Goal: Task Accomplishment & Management: Use online tool/utility

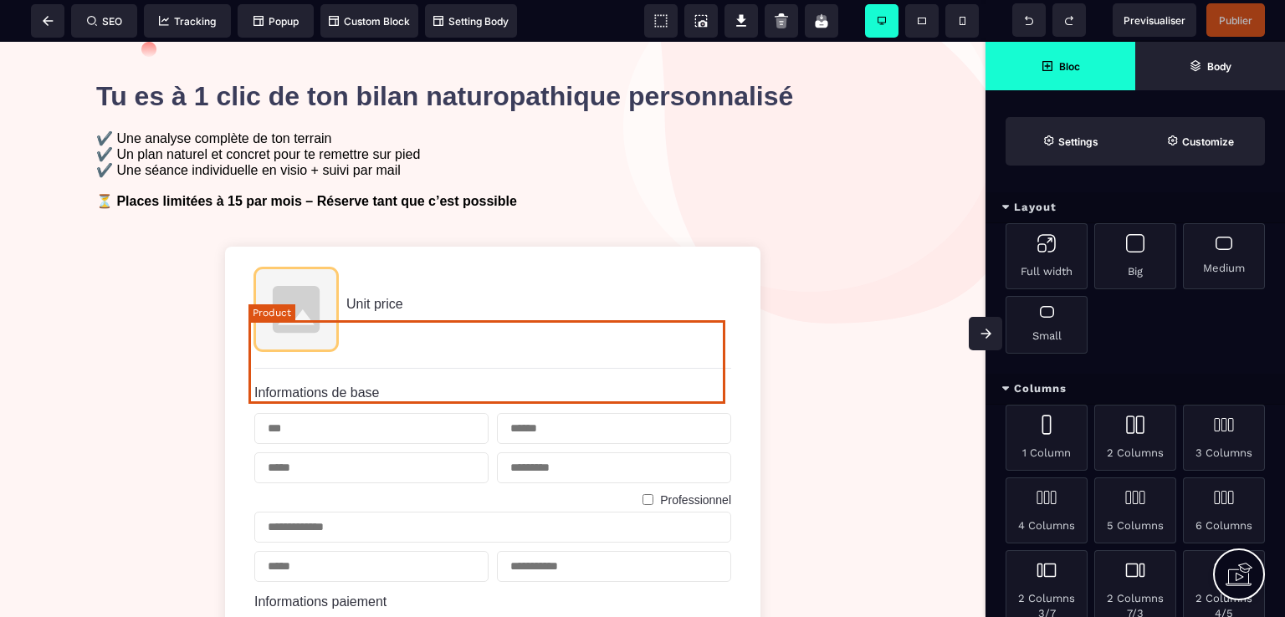
scroll to position [251, 0]
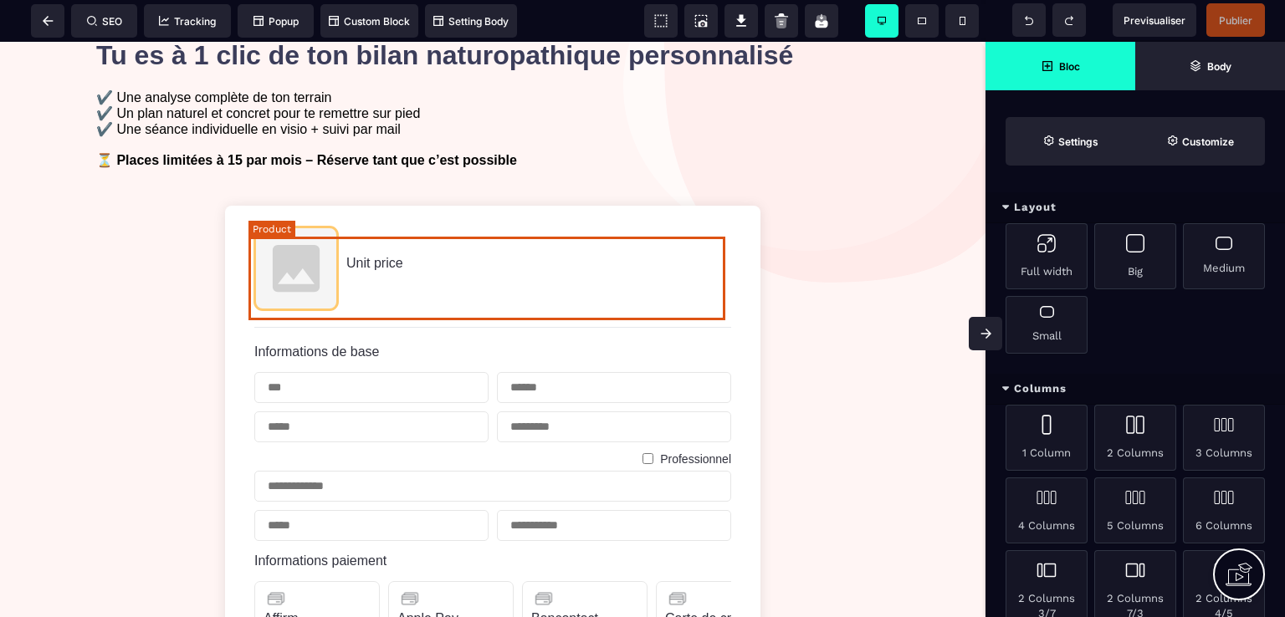
click at [300, 284] on img at bounding box center [296, 269] width 84 height 84
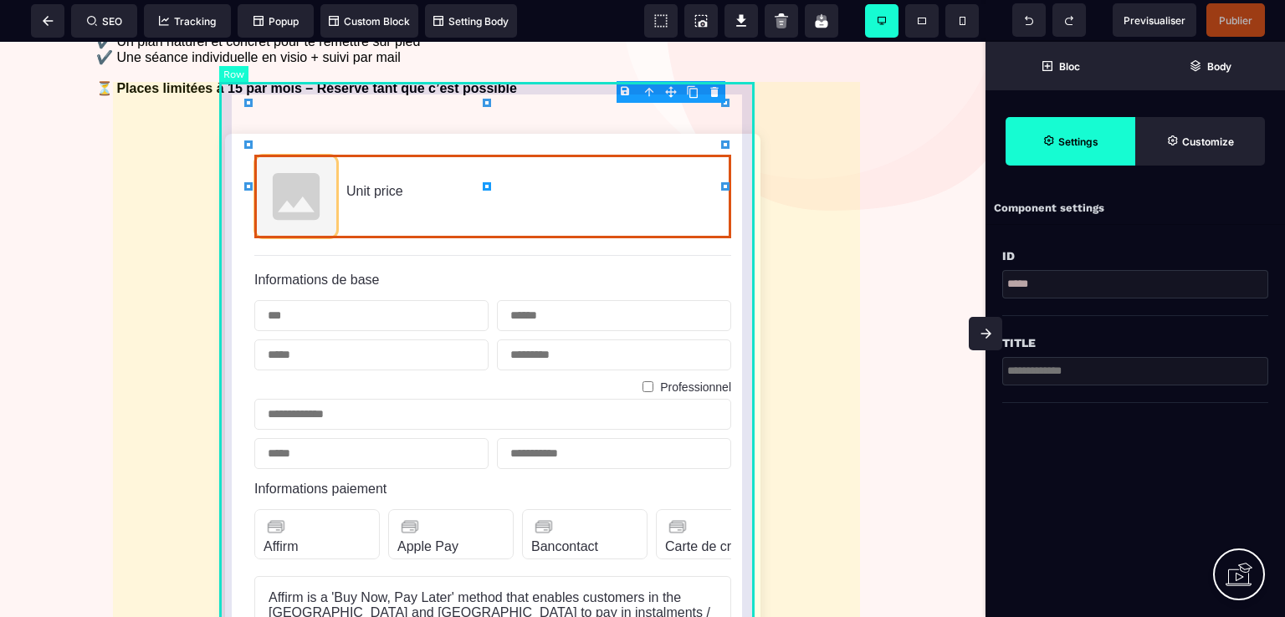
scroll to position [418, 0]
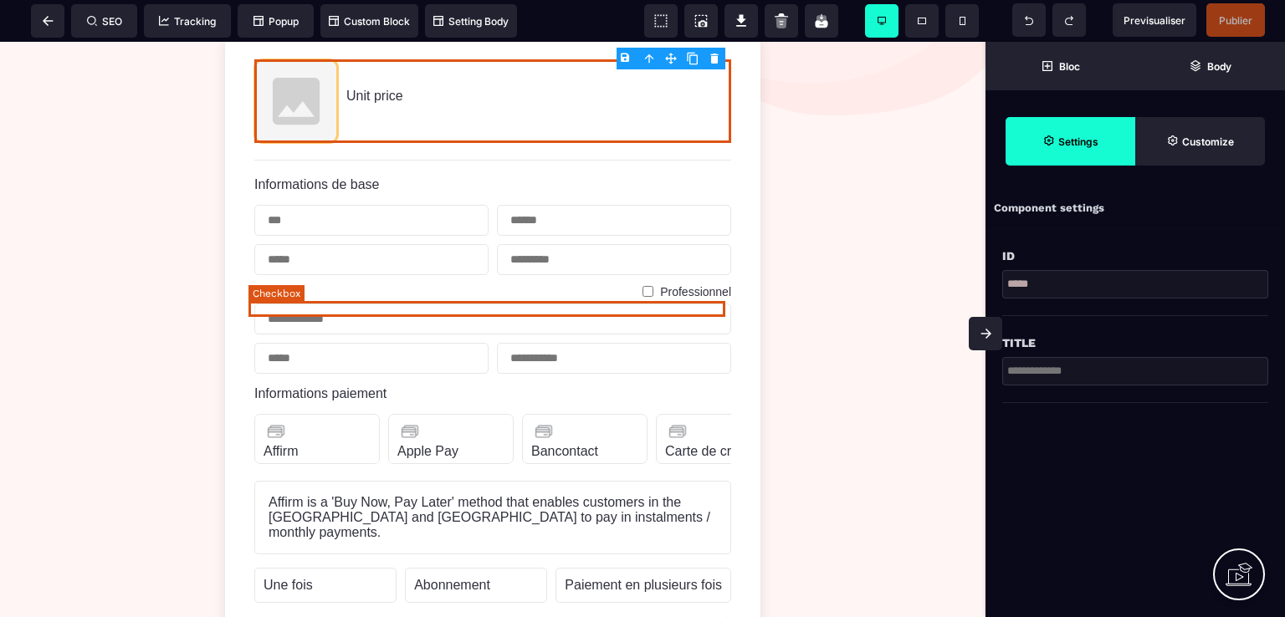
click at [626, 299] on div "Professionnel" at bounding box center [492, 292] width 477 height 16
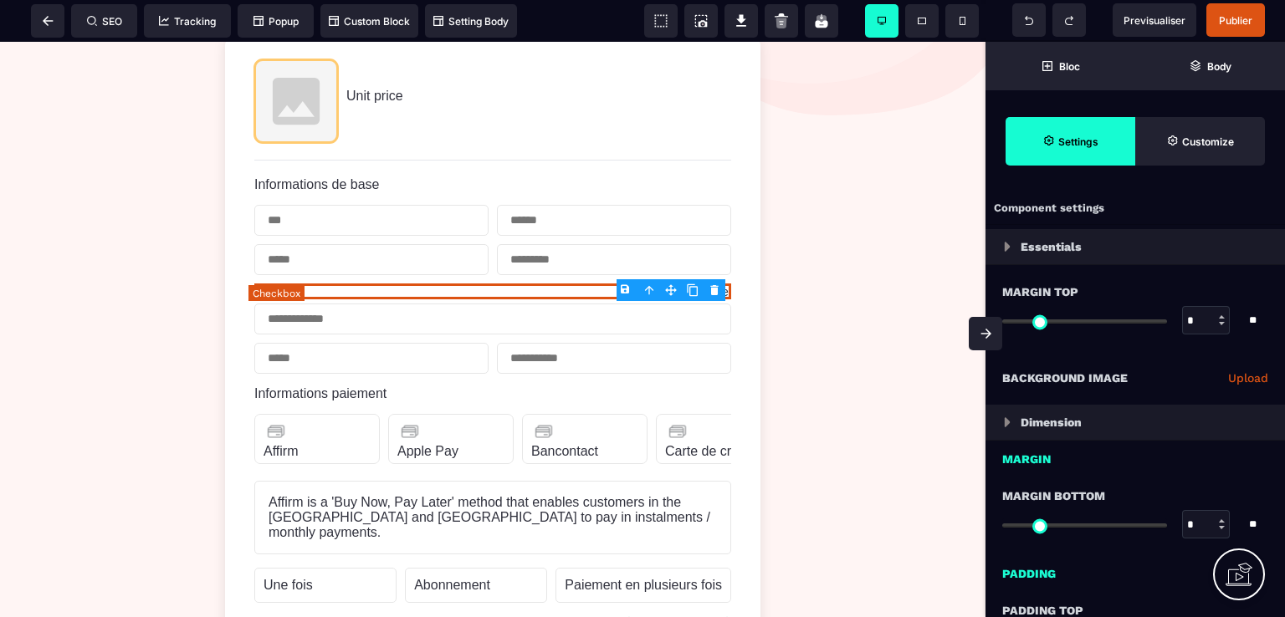
type input "*"
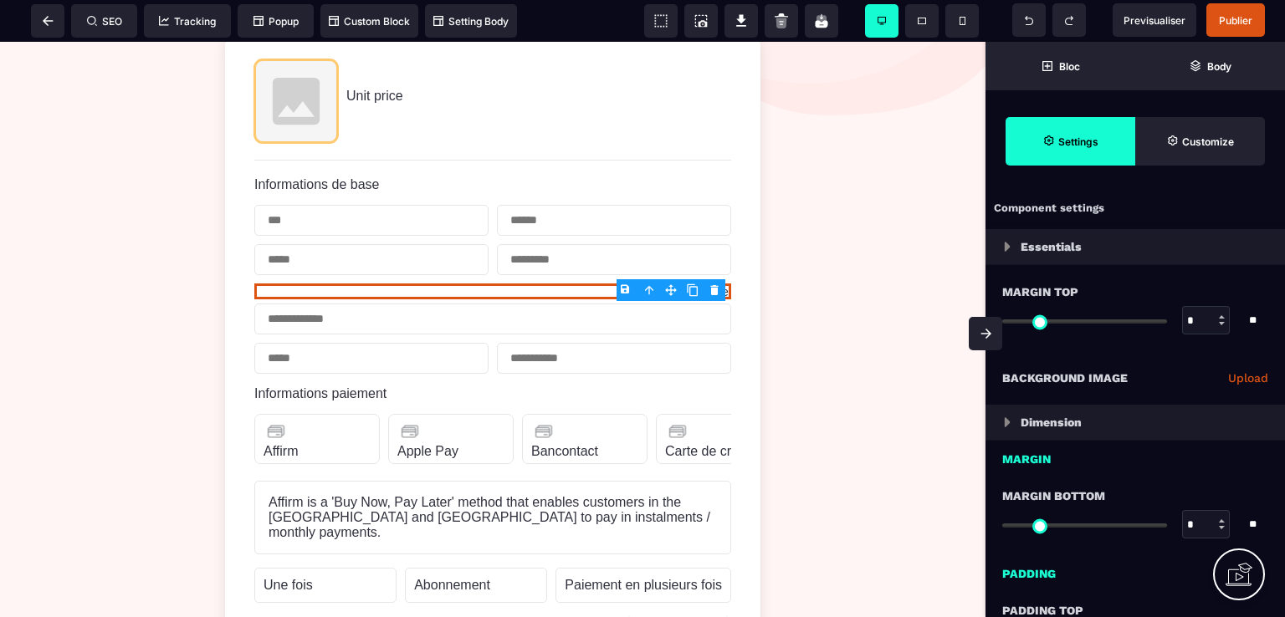
click at [712, 294] on body "B I U S A ******* Label SEO Tracking Popup" at bounding box center [642, 308] width 1285 height 617
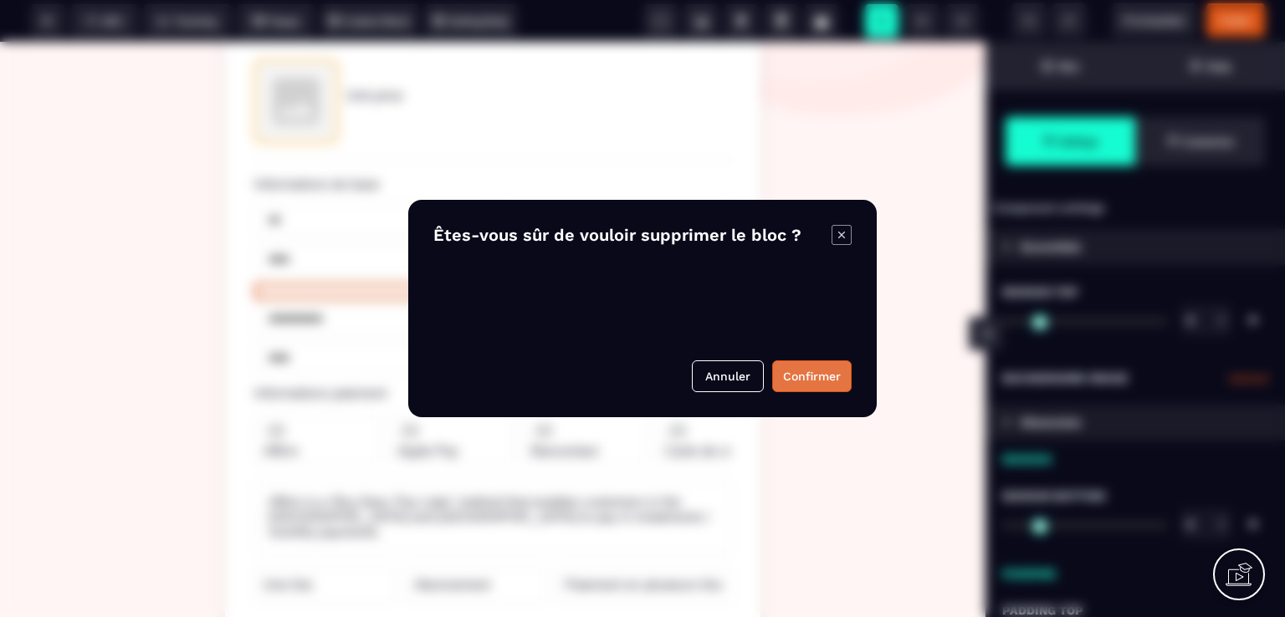
click at [786, 374] on button "Confirmer" at bounding box center [811, 376] width 79 height 32
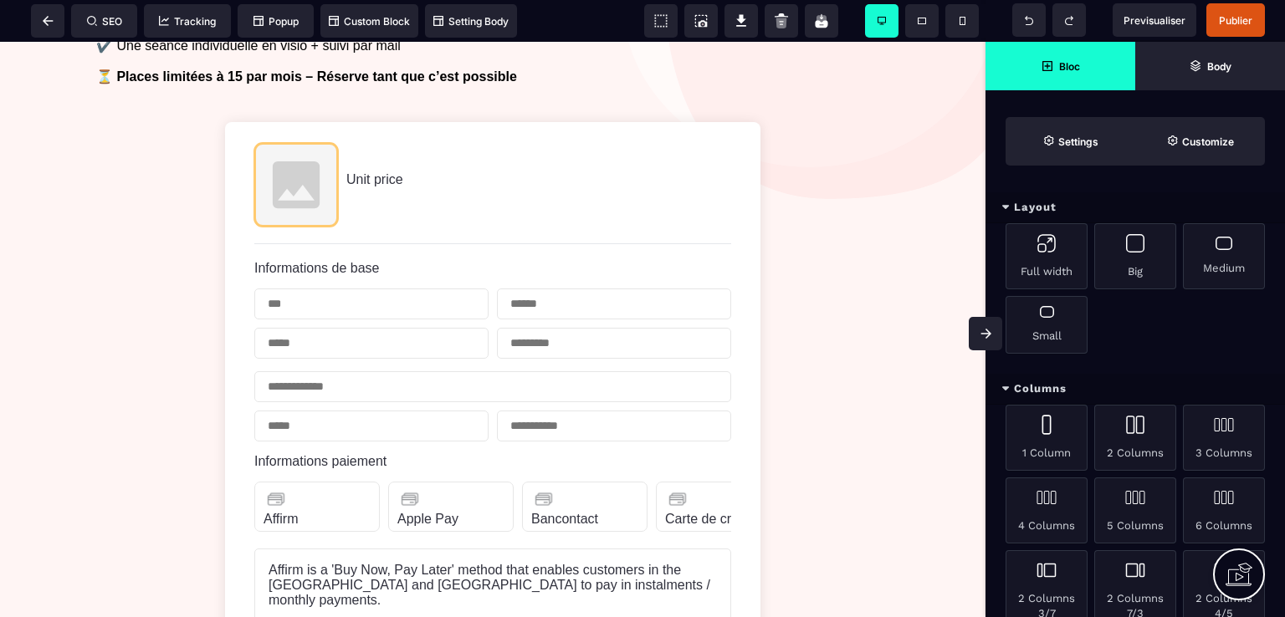
scroll to position [0, 0]
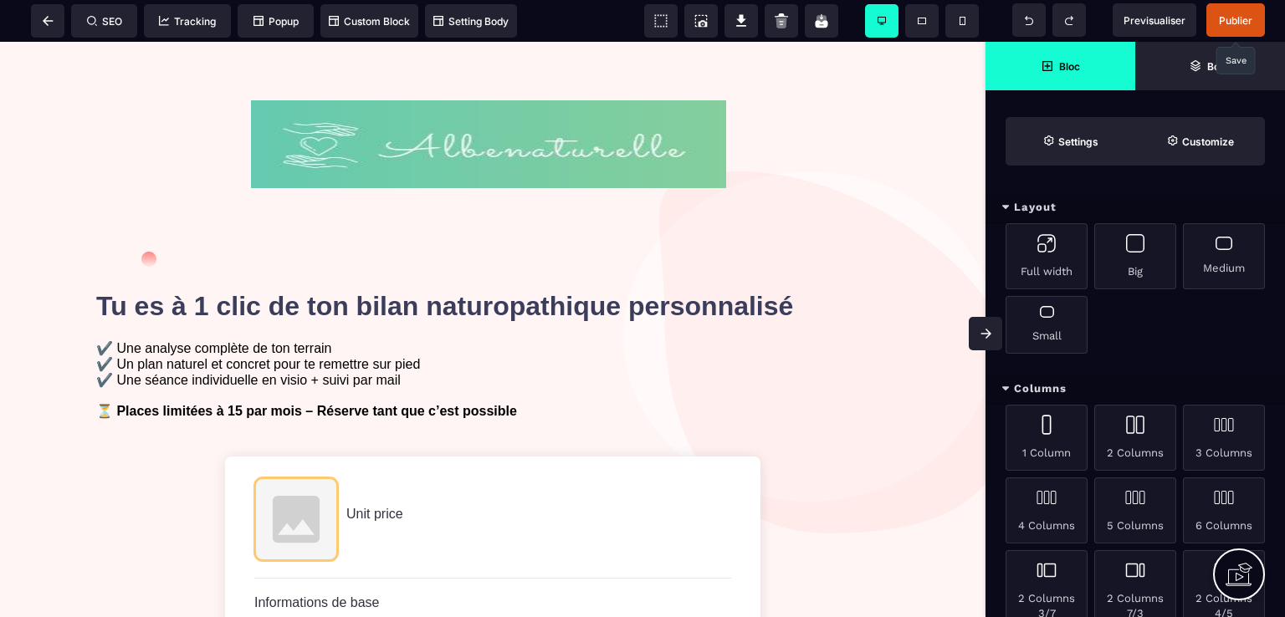
click at [1244, 14] on span "Publier" at bounding box center [1235, 20] width 33 height 13
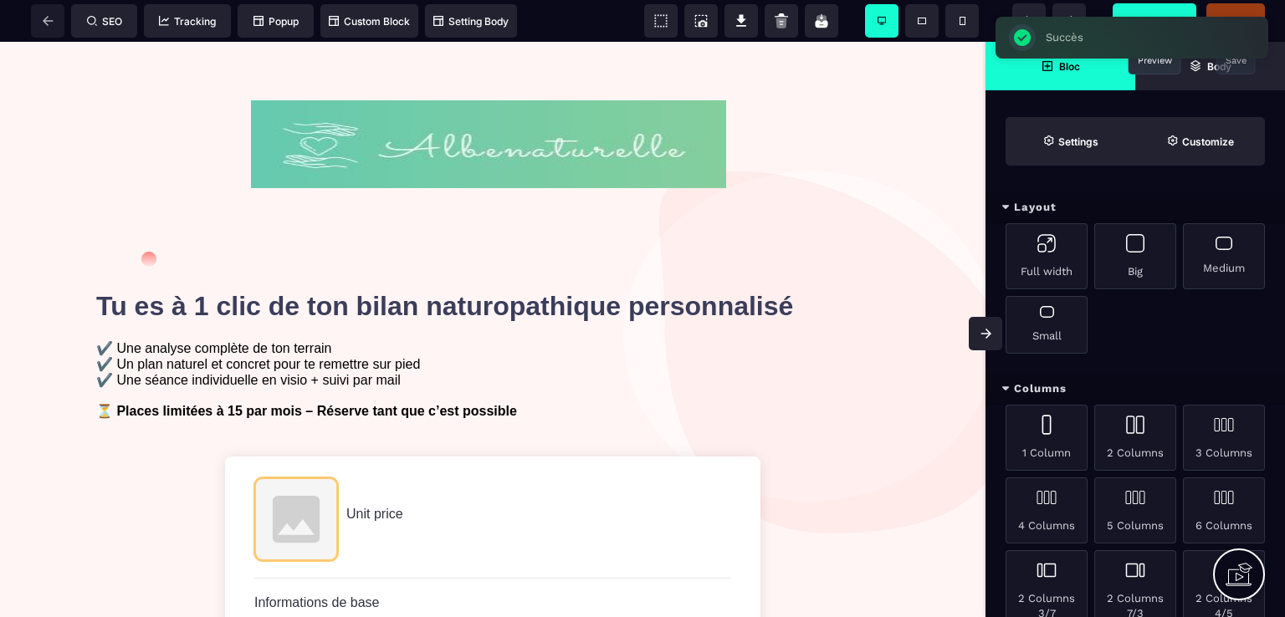
click at [1155, 21] on span "Previsualiser" at bounding box center [1154, 20] width 62 height 13
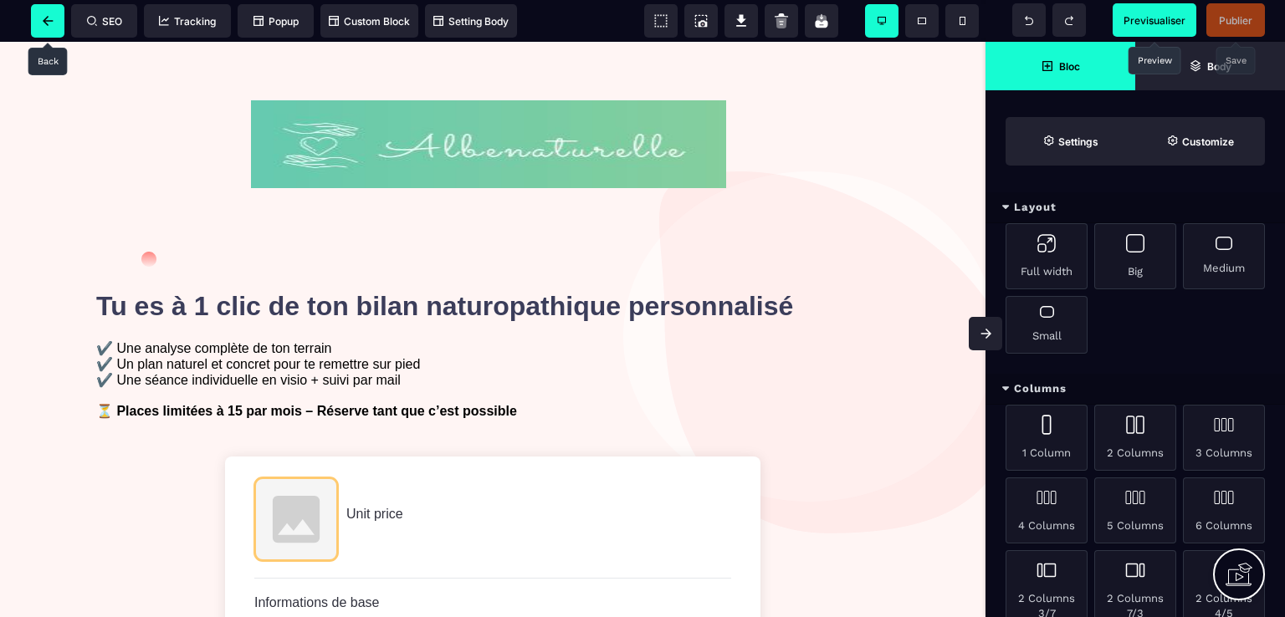
click at [45, 21] on icon at bounding box center [48, 21] width 11 height 10
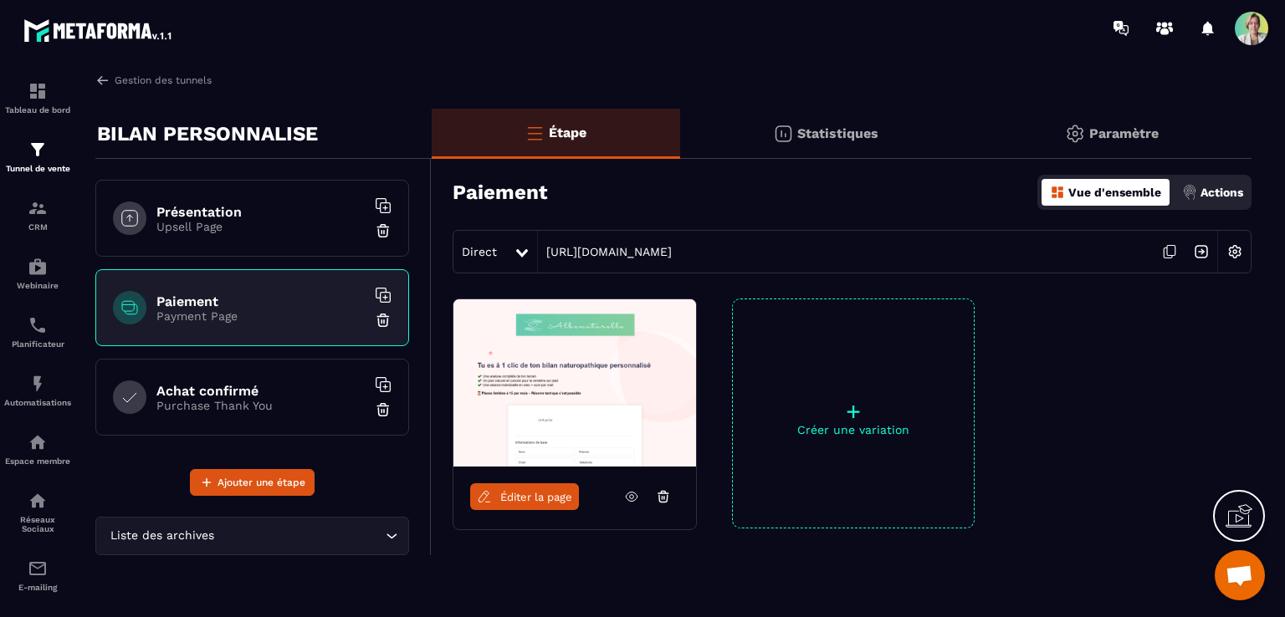
click at [217, 396] on h6 "Achat confirmé" at bounding box center [260, 391] width 209 height 16
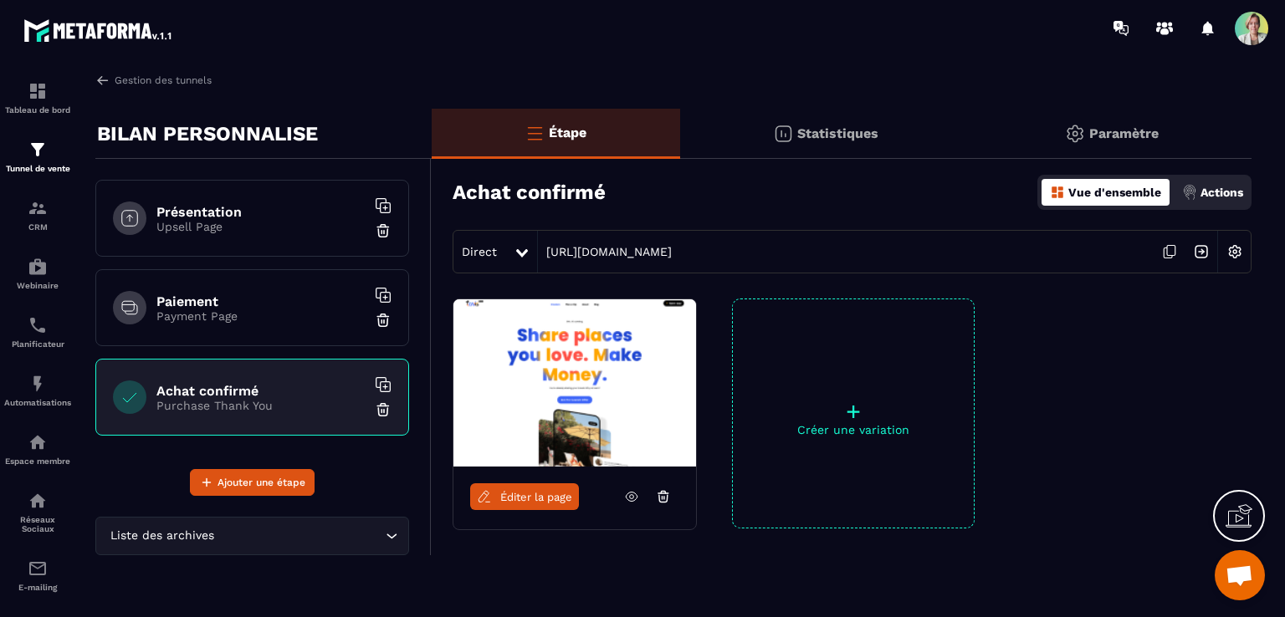
click at [518, 493] on span "Éditer la page" at bounding box center [536, 497] width 72 height 13
